Goal: Task Accomplishment & Management: Use online tool/utility

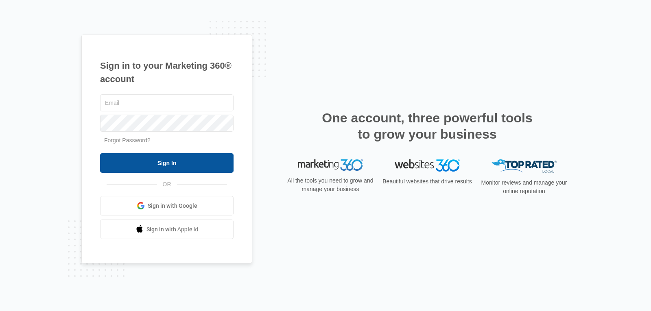
type input "[EMAIL_ADDRESS][DOMAIN_NAME]"
click at [137, 159] on input "Sign In" at bounding box center [166, 163] width 133 height 20
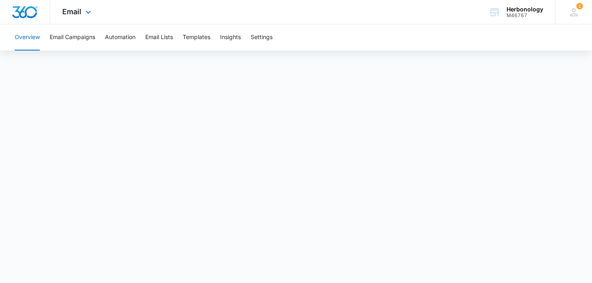
click at [85, 17] on div "Email Apps Reputation Forms CRM Email Social Payments POS Content Ads Intellige…" at bounding box center [77, 12] width 55 height 24
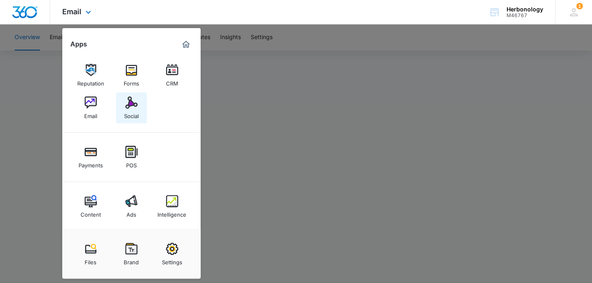
click at [131, 108] on img at bounding box center [131, 102] width 12 height 12
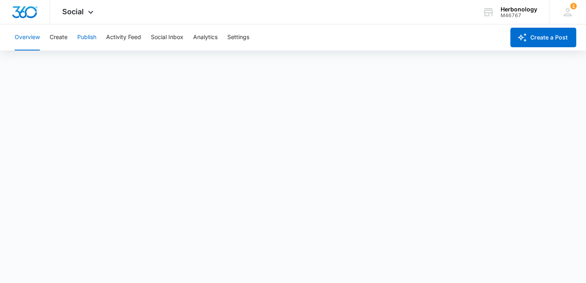
click at [91, 33] on button "Publish" at bounding box center [86, 37] width 19 height 26
